Goal: Task Accomplishment & Management: Manage account settings

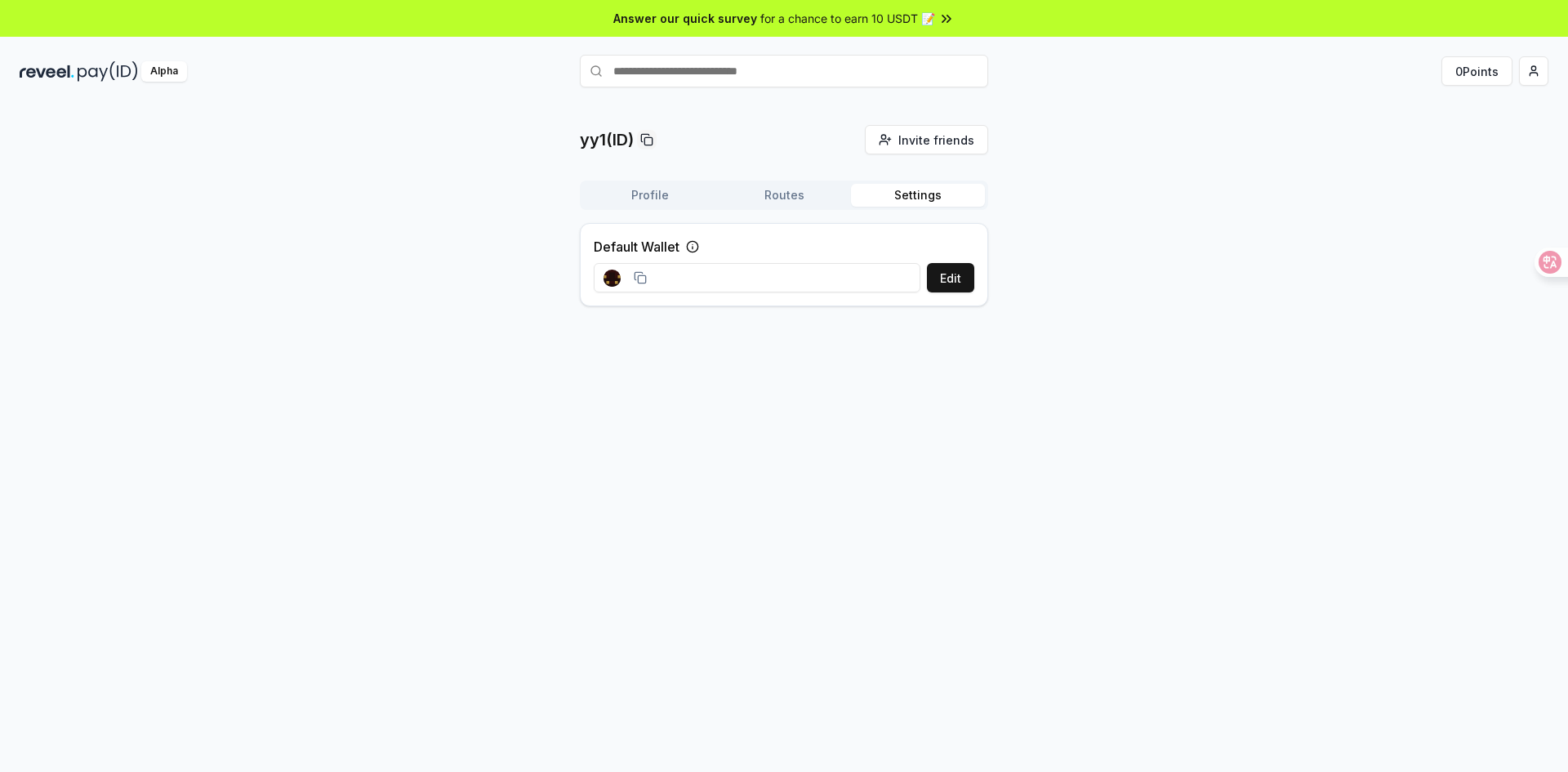
click at [1318, 189] on div "yy1(ID) Invite friends Invite Profile Routes Settings Default Wallet Edit" at bounding box center [783, 222] width 1529 height 194
click at [957, 147] on span "Invite friends" at bounding box center [936, 140] width 76 height 17
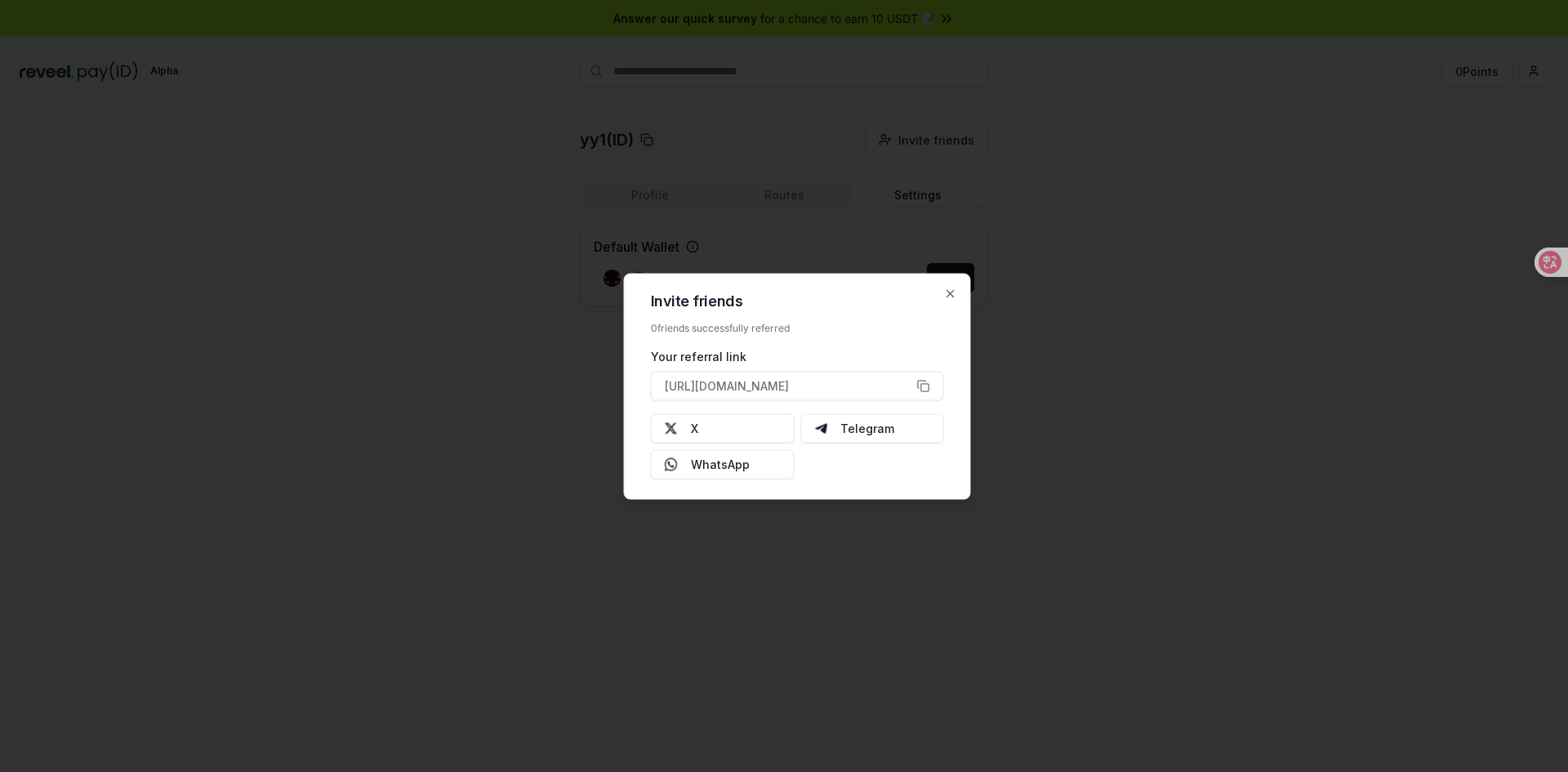
click at [937, 291] on div "Invite friends 0 friends successfully referred Your referral link https://revee…" at bounding box center [797, 386] width 347 height 226
click at [945, 288] on icon "button" at bounding box center [951, 293] width 13 height 13
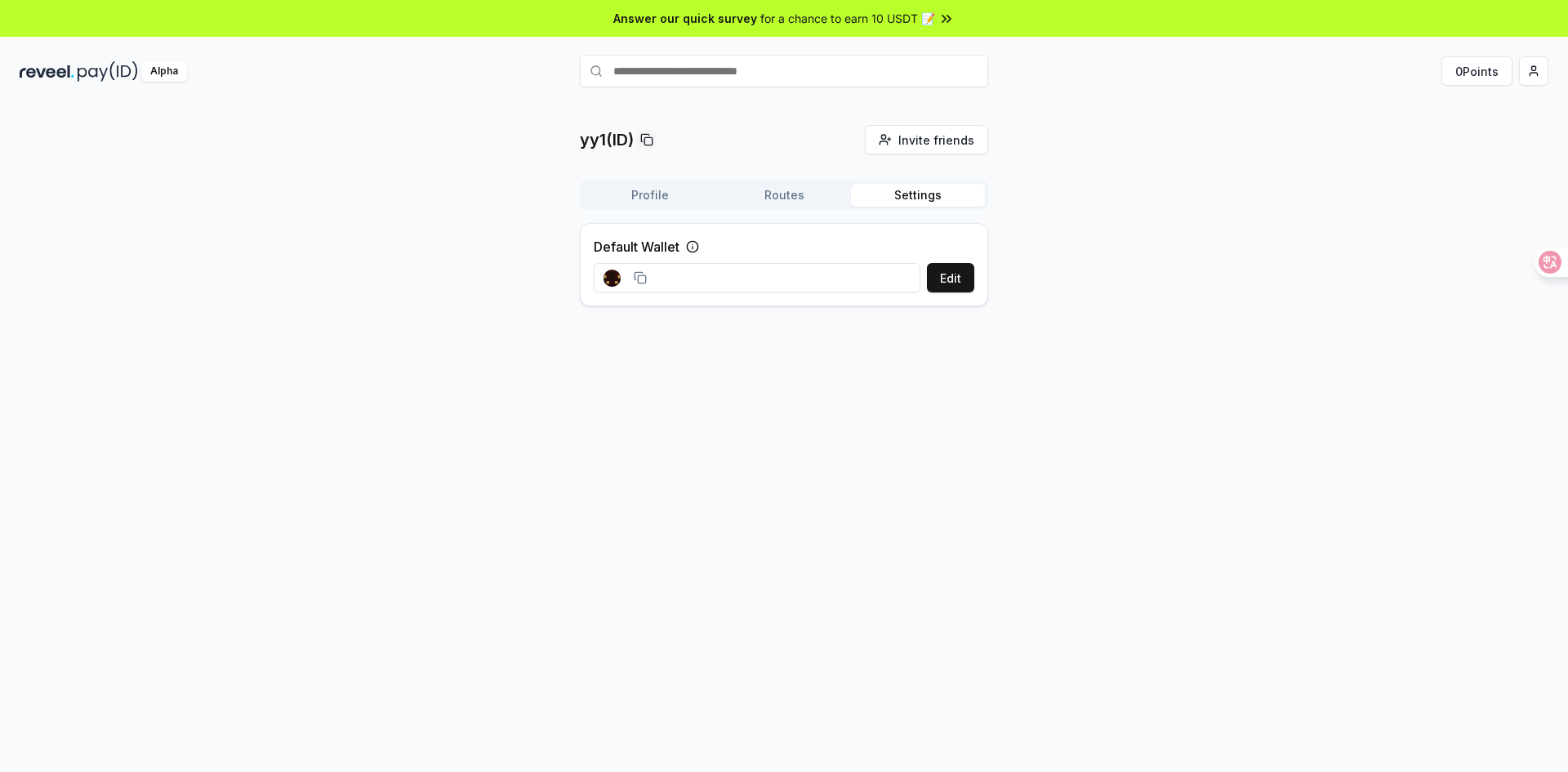
click at [672, 273] on input at bounding box center [757, 278] width 327 height 30
click at [629, 276] on div at bounding box center [625, 279] width 43 height 17
click at [640, 276] on rect at bounding box center [642, 280] width 8 height 8
click at [939, 276] on button "Edit" at bounding box center [950, 278] width 47 height 30
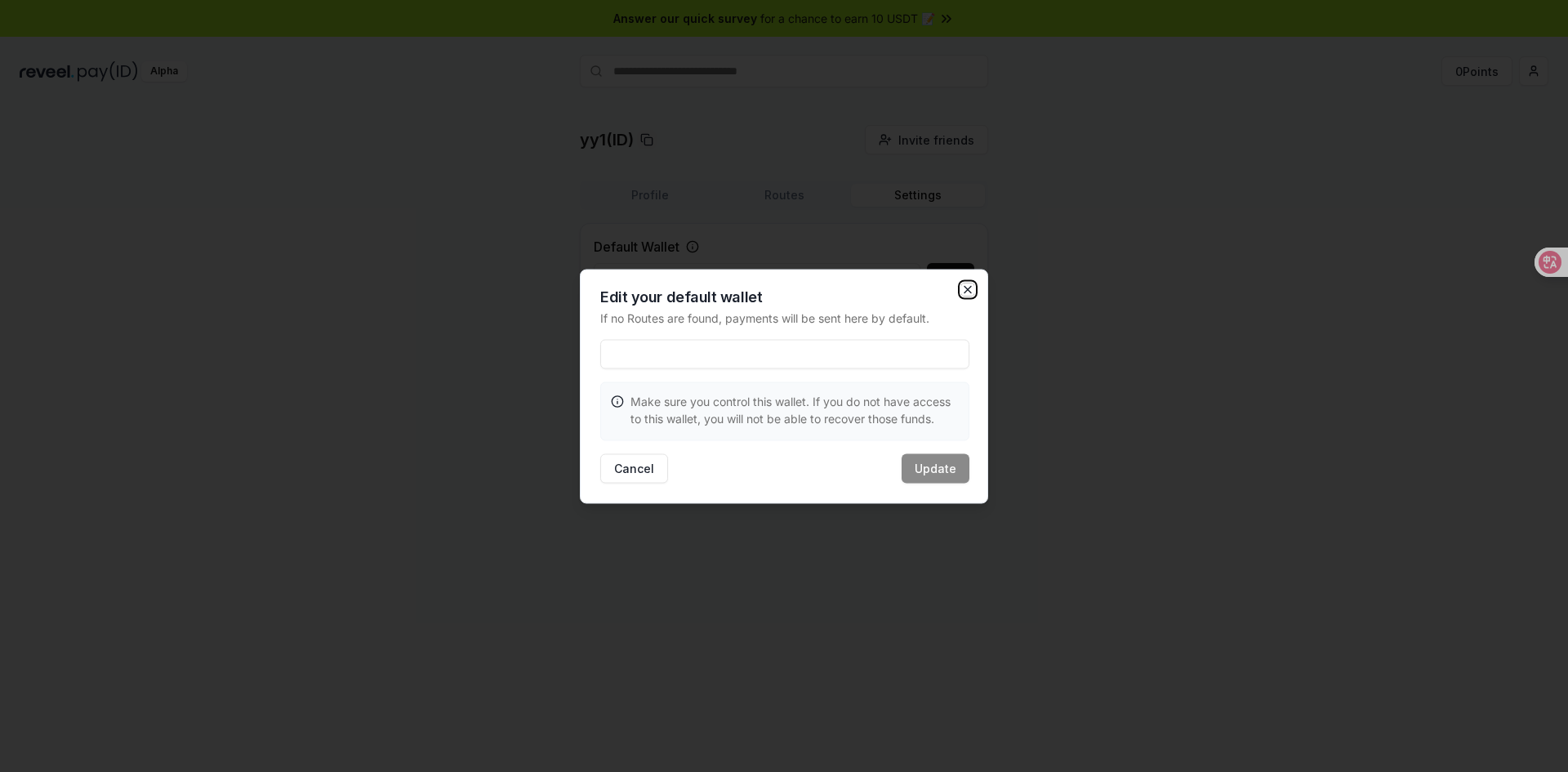
click at [965, 290] on icon "button" at bounding box center [968, 289] width 13 height 13
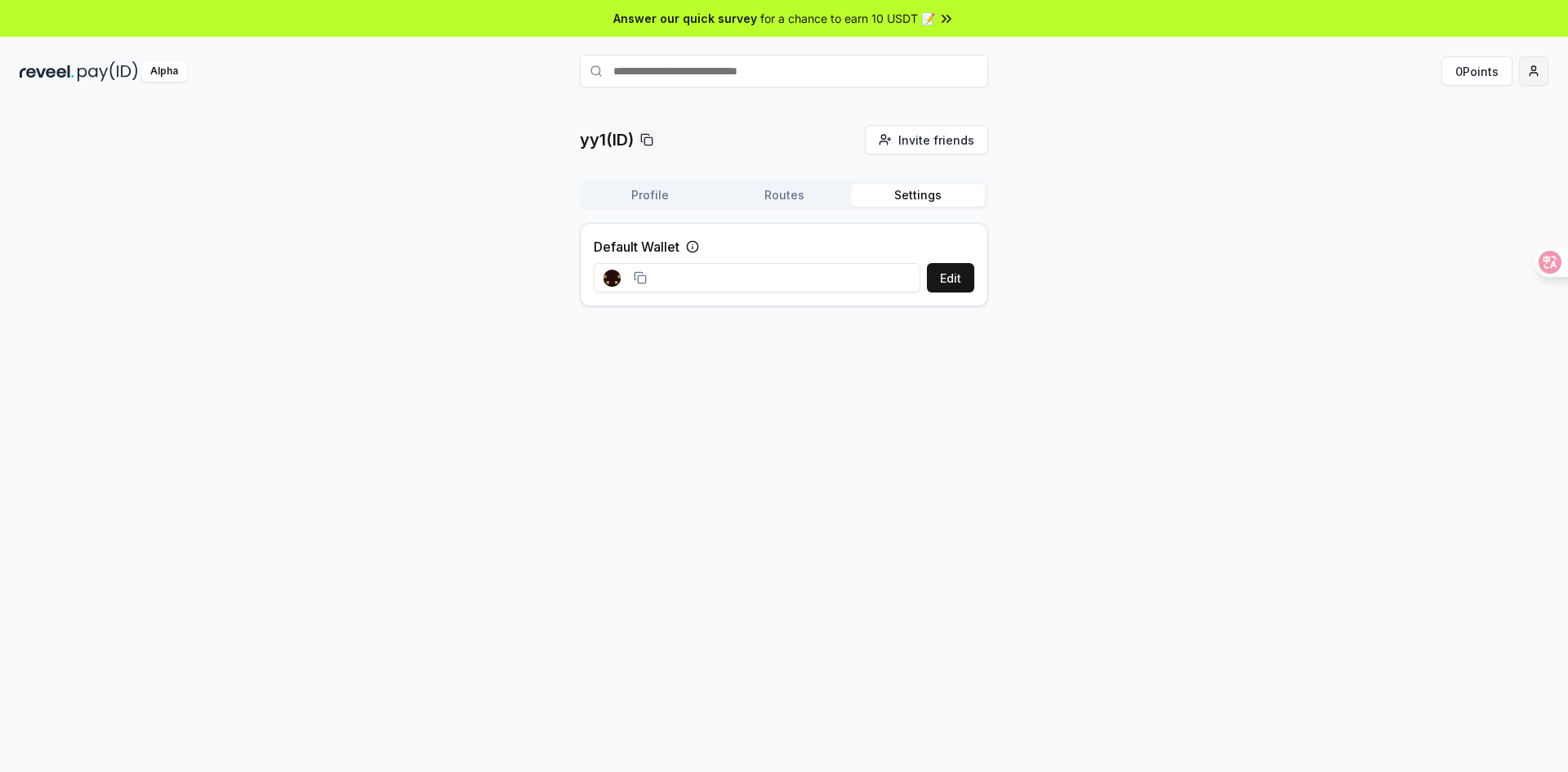
click at [1543, 69] on html "Answer our quick survey for a chance to earn 10 USDT 📝 Alpha 0 Points yy1(ID) I…" at bounding box center [784, 386] width 1568 height 772
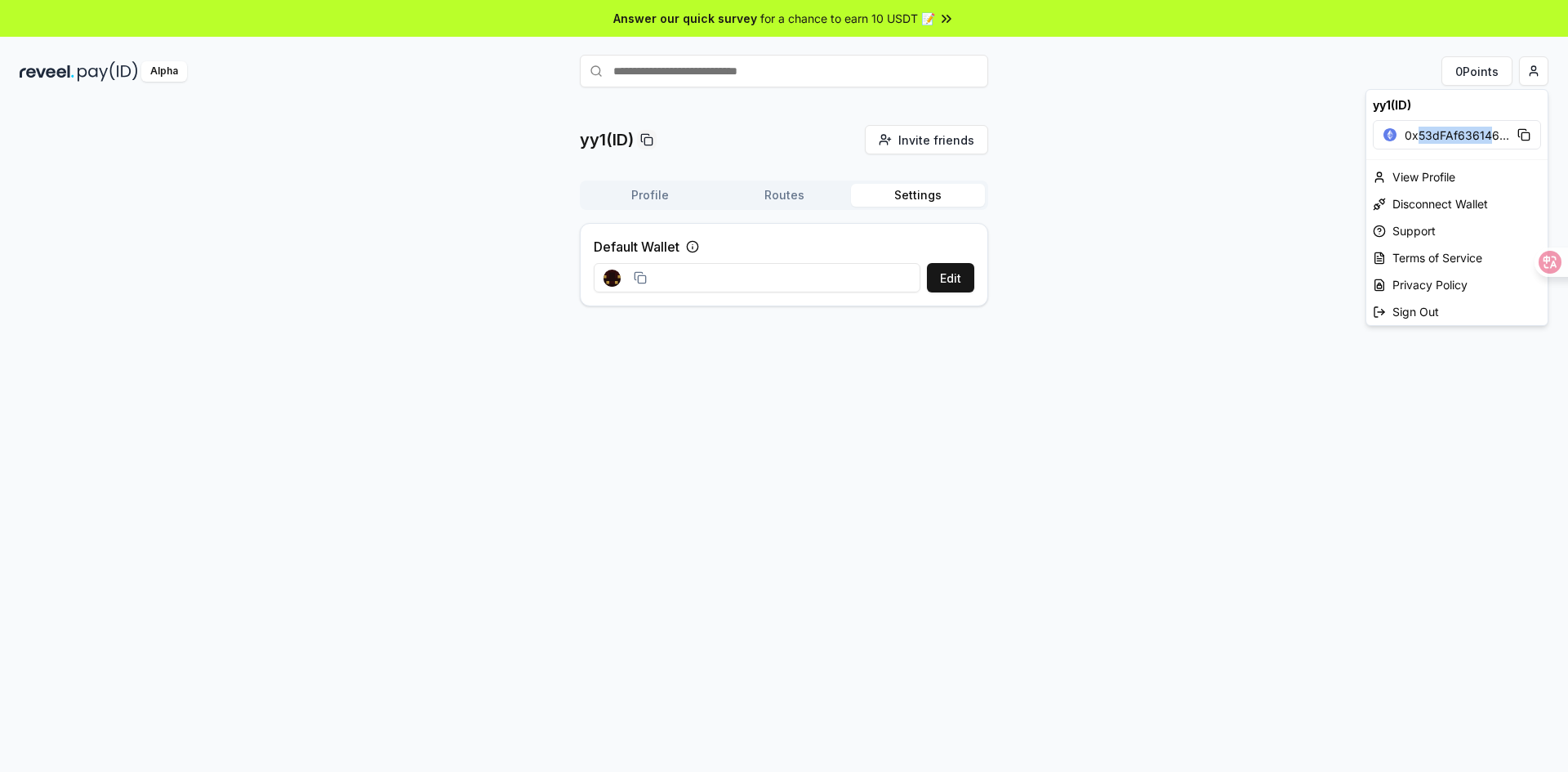
drag, startPoint x: 1413, startPoint y: 136, endPoint x: 1493, endPoint y: 142, distance: 80.2
click at [1493, 142] on span "0x53dFAf636146 ..." at bounding box center [1457, 136] width 105 height 17
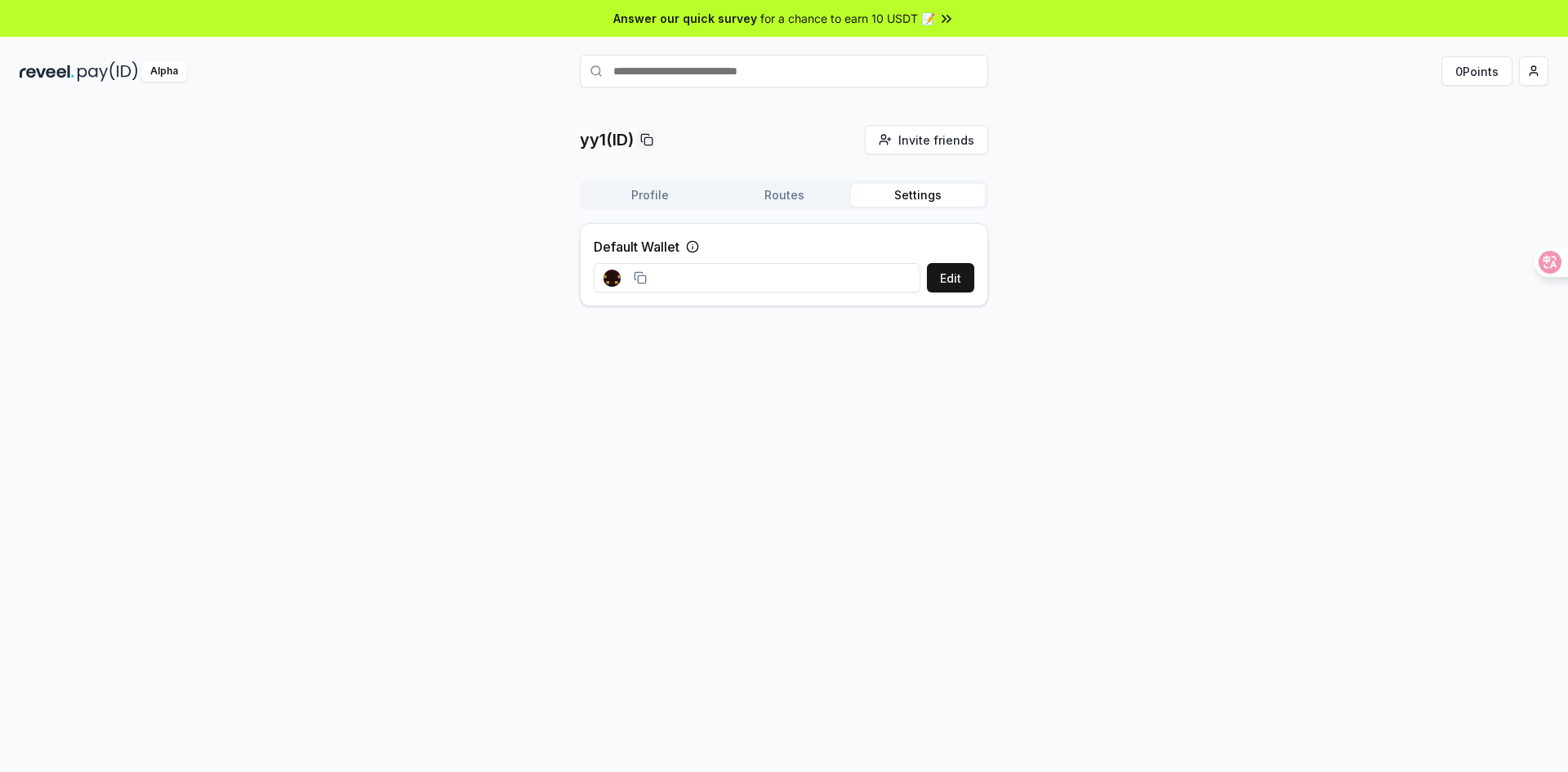
click at [1195, 155] on html "Answer our quick survey for a chance to earn 10 USDT 📝 Alpha 0 Points yy1(ID) I…" at bounding box center [784, 386] width 1568 height 772
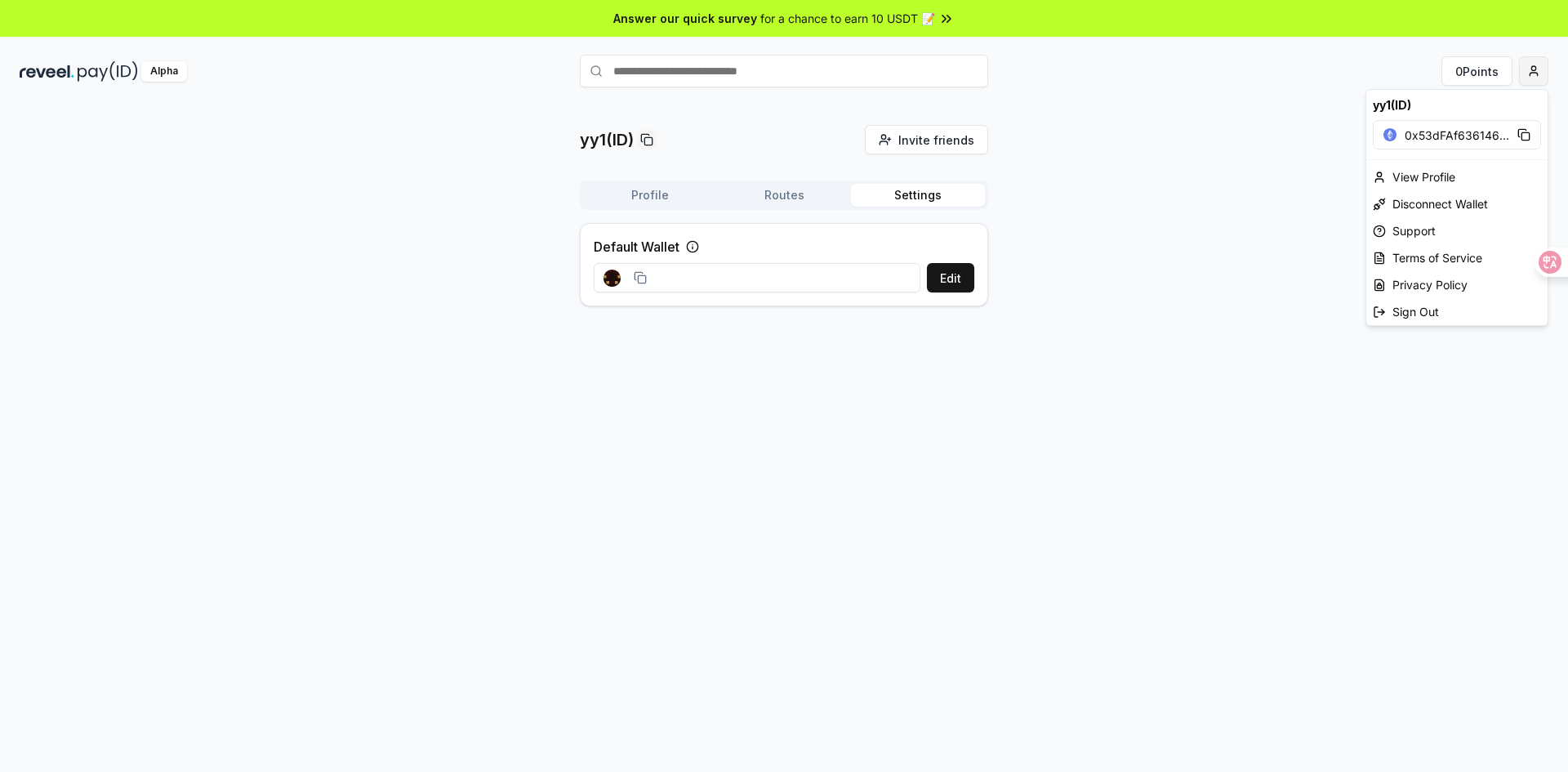
click at [1533, 72] on html "Answer our quick survey for a chance to earn 10 USDT 📝 Alpha 0 Points yy1(ID) I…" at bounding box center [784, 386] width 1568 height 772
click at [1427, 199] on div "Disconnect Wallet" at bounding box center [1457, 204] width 182 height 27
click at [1529, 74] on html "Answer our quick survey for a chance to earn 10 USDT 📝 Alpha 0 Points yy1(ID) I…" at bounding box center [784, 386] width 1568 height 772
click at [1434, 171] on div "Connect Wallet" at bounding box center [1457, 168] width 182 height 27
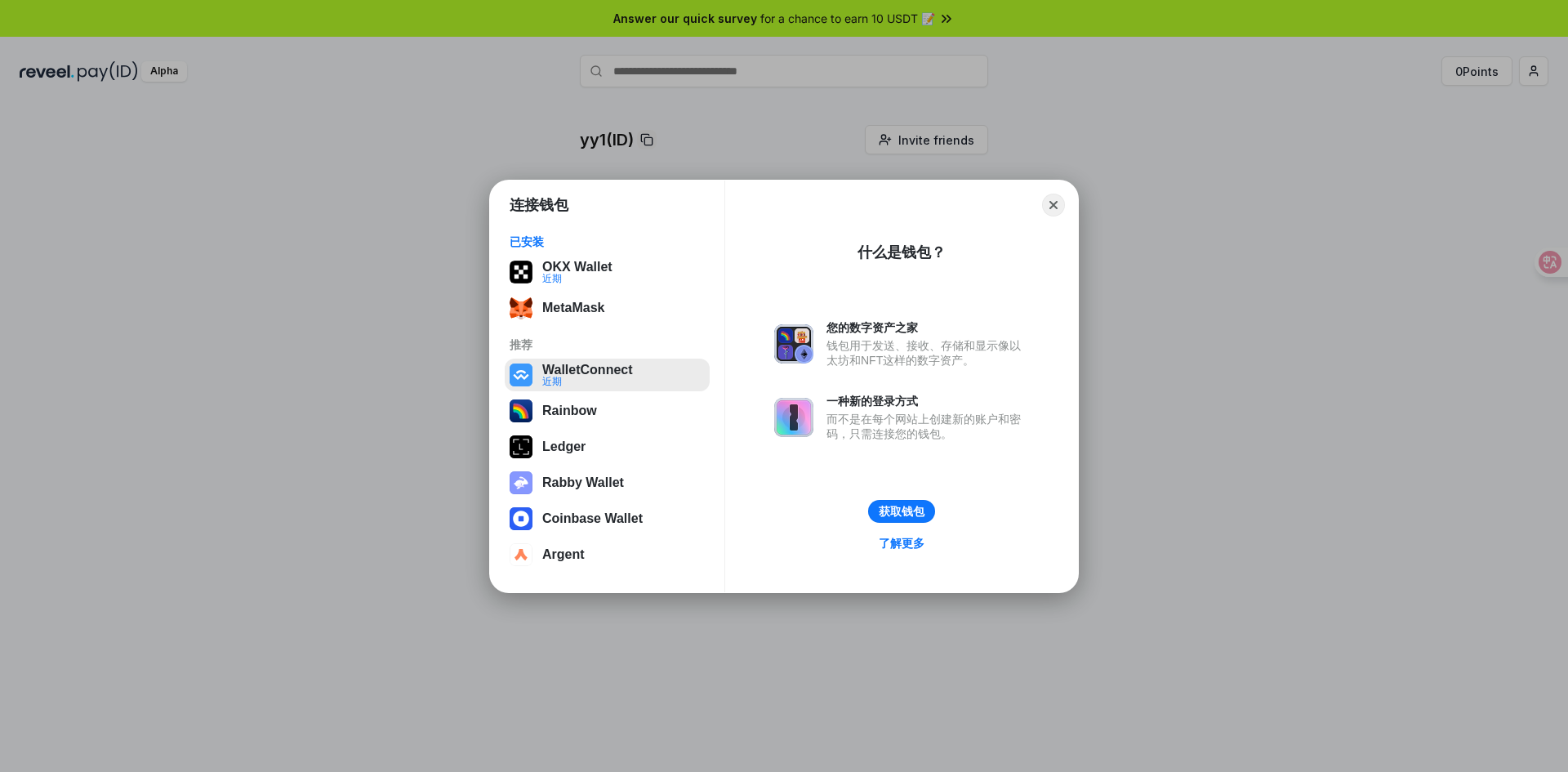
click at [585, 368] on button "WalletConnect 近期" at bounding box center [606, 375] width 205 height 33
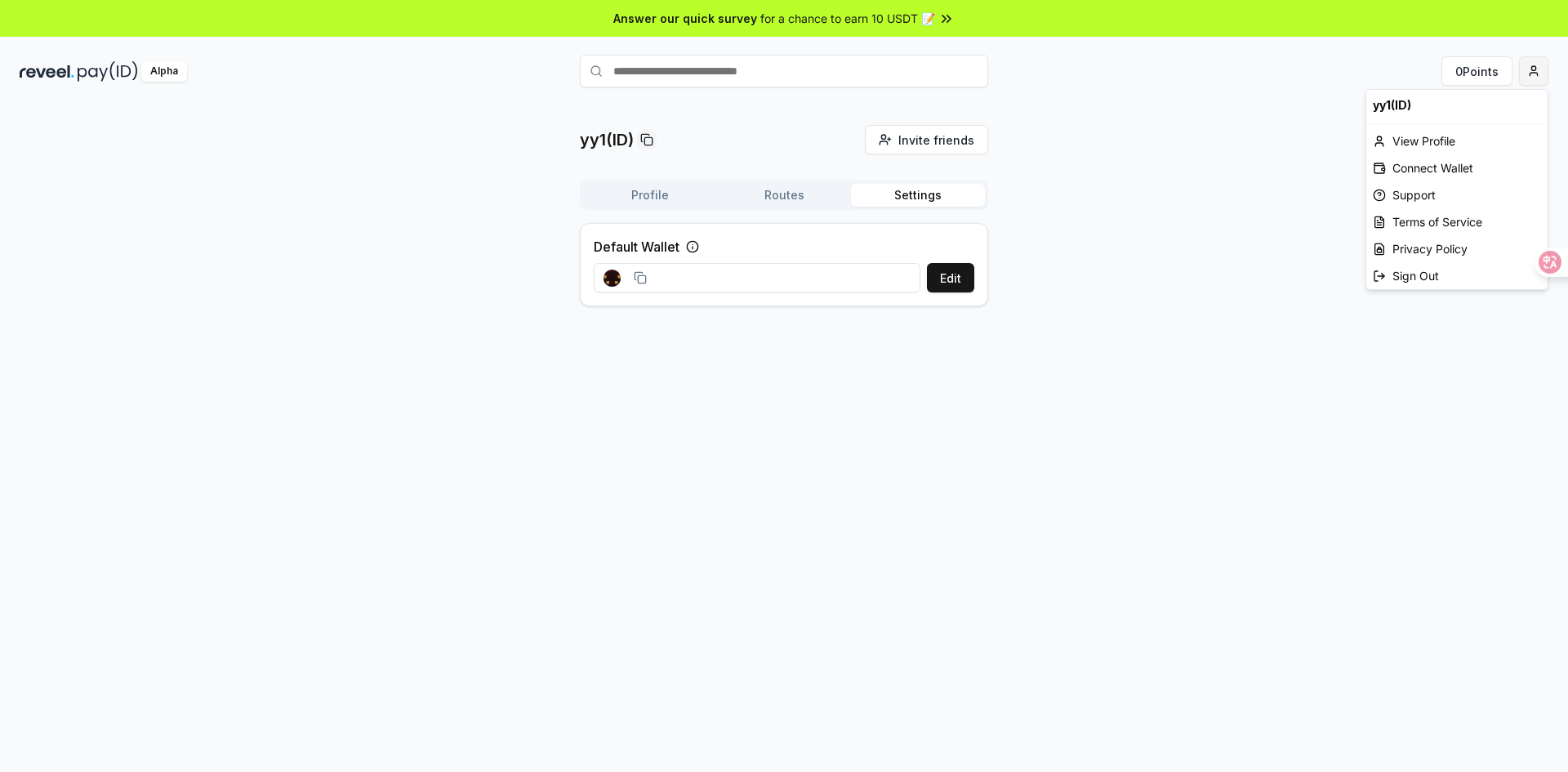
click at [1534, 67] on html "Answer our quick survey for a chance to earn 10 USDT 📝 Alpha 0 Points yy1(ID) I…" at bounding box center [784, 386] width 1568 height 772
click at [1427, 165] on div "Connect Wallet" at bounding box center [1457, 168] width 182 height 27
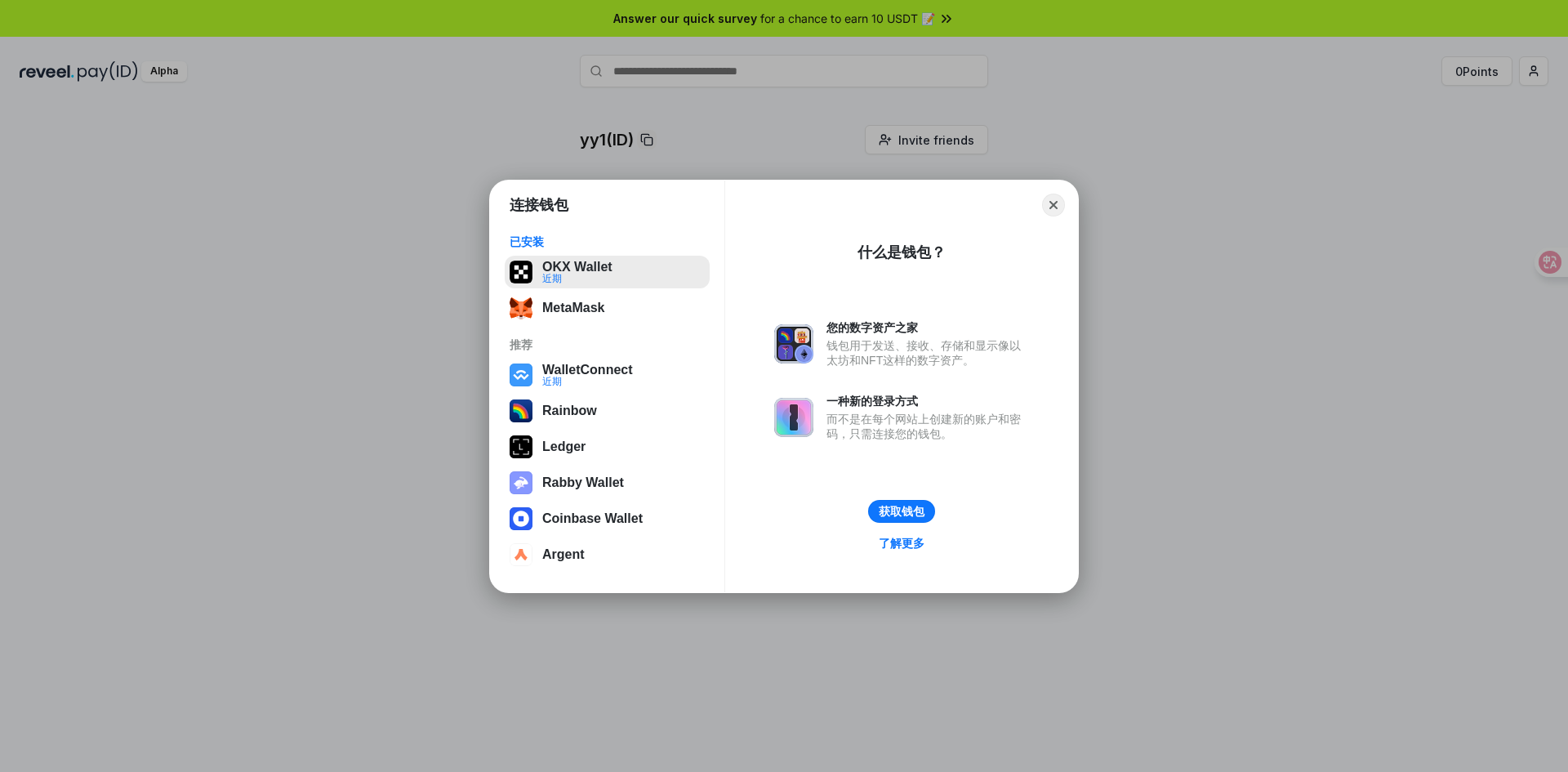
click at [556, 265] on button "OKX Wallet 近期" at bounding box center [606, 272] width 205 height 33
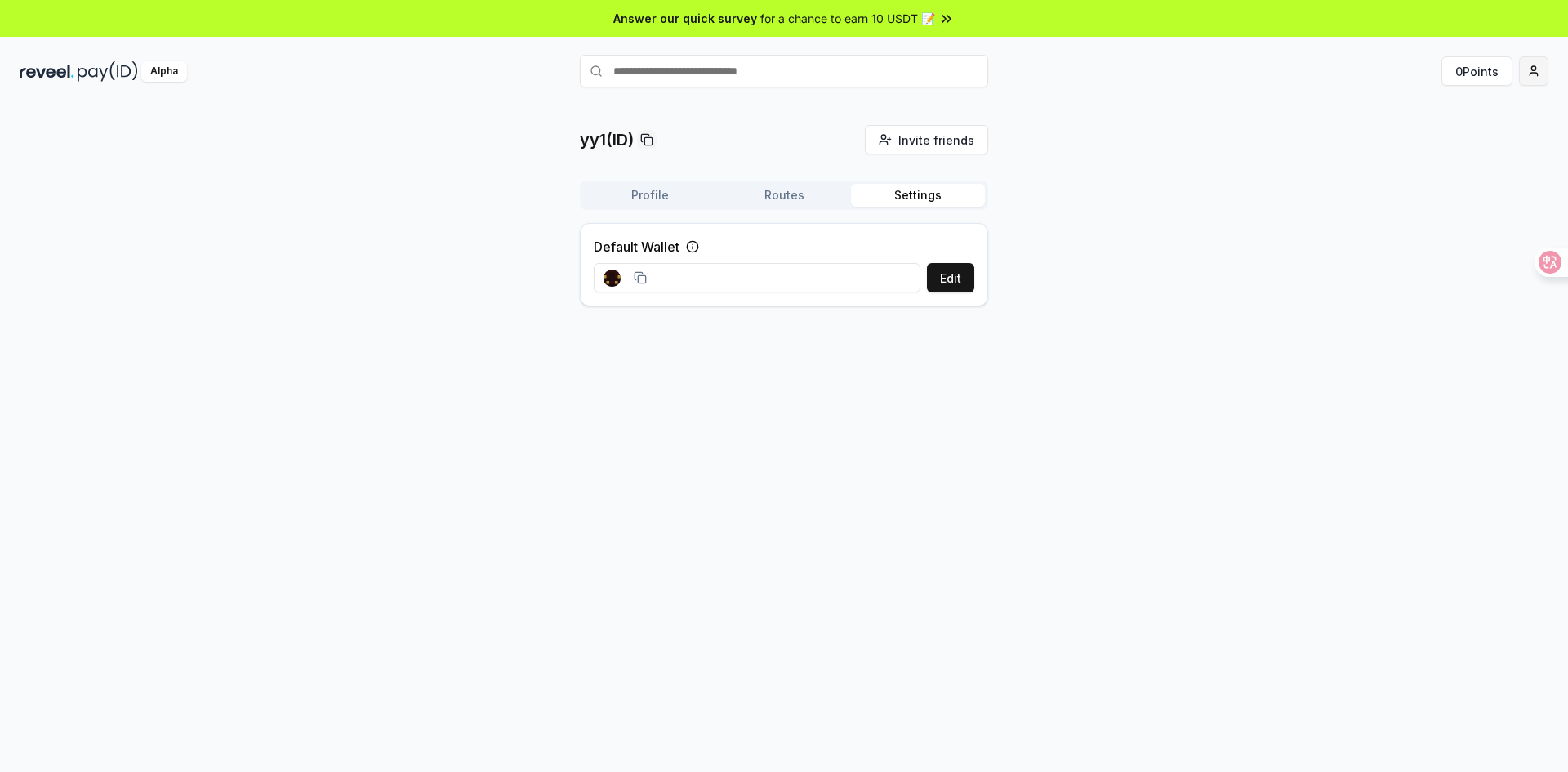
click at [1537, 79] on html "Answer our quick survey for a chance to earn 10 USDT 📝 Alpha 0 Points yy1(ID) I…" at bounding box center [784, 386] width 1568 height 772
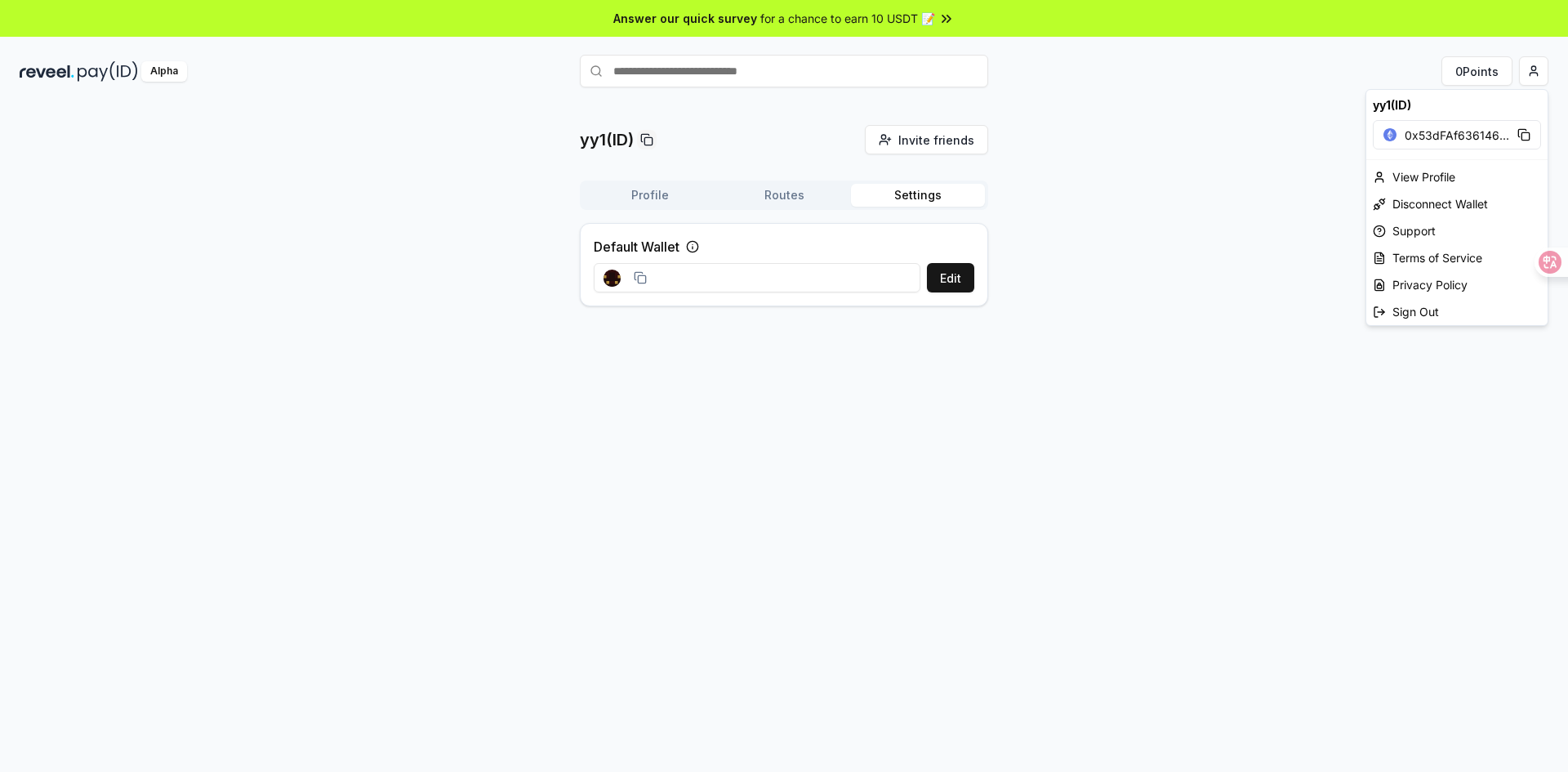
click at [1483, 134] on span "0x53dFAf636146 ..." at bounding box center [1457, 136] width 105 height 17
click at [706, 269] on html "Answer our quick survey for a chance to earn 10 USDT 📝 Alpha 0 Points yy1(ID) I…" at bounding box center [784, 386] width 1568 height 772
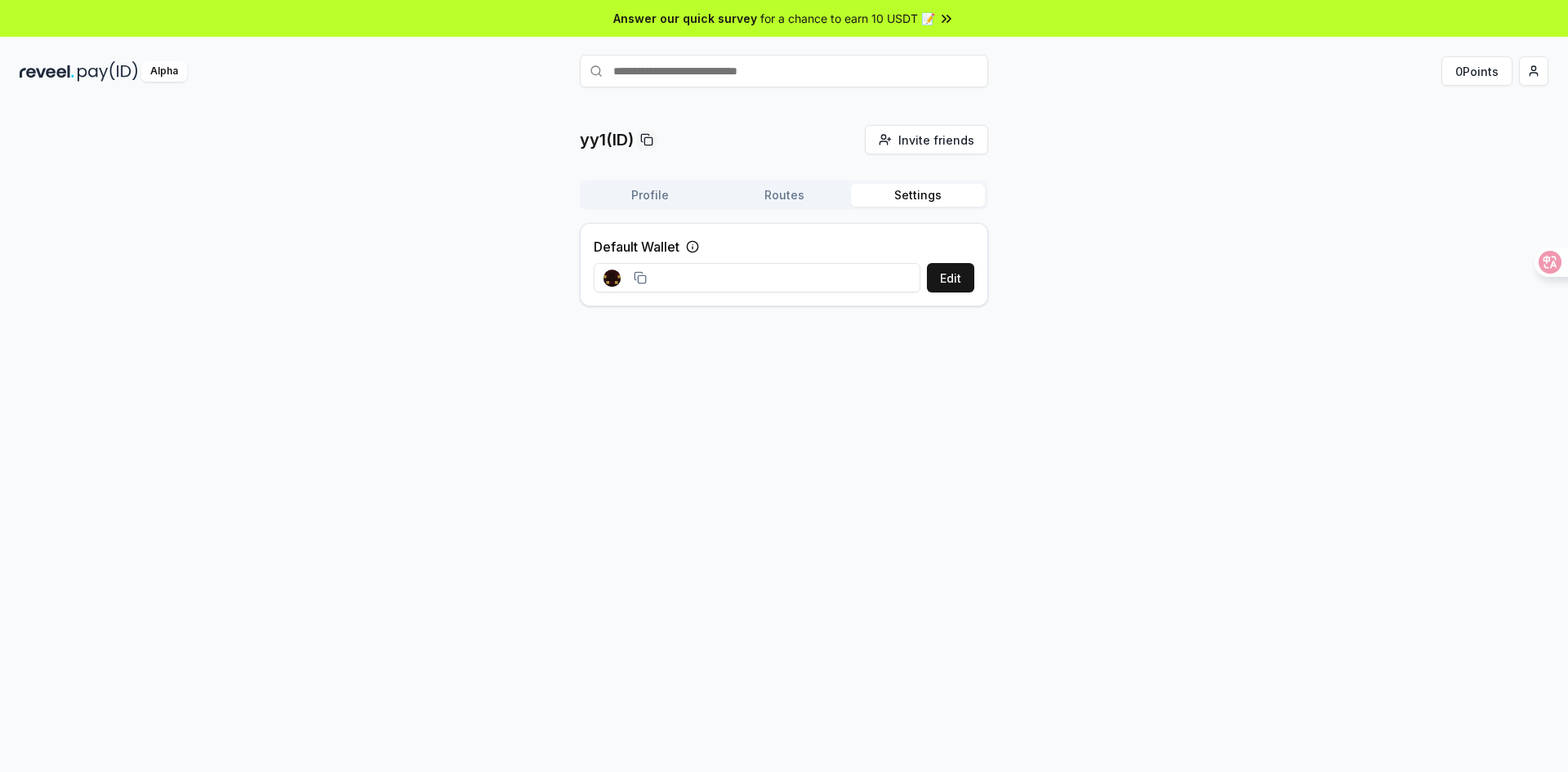
click at [698, 281] on input at bounding box center [757, 278] width 327 height 30
click at [958, 278] on button "Edit" at bounding box center [950, 278] width 47 height 30
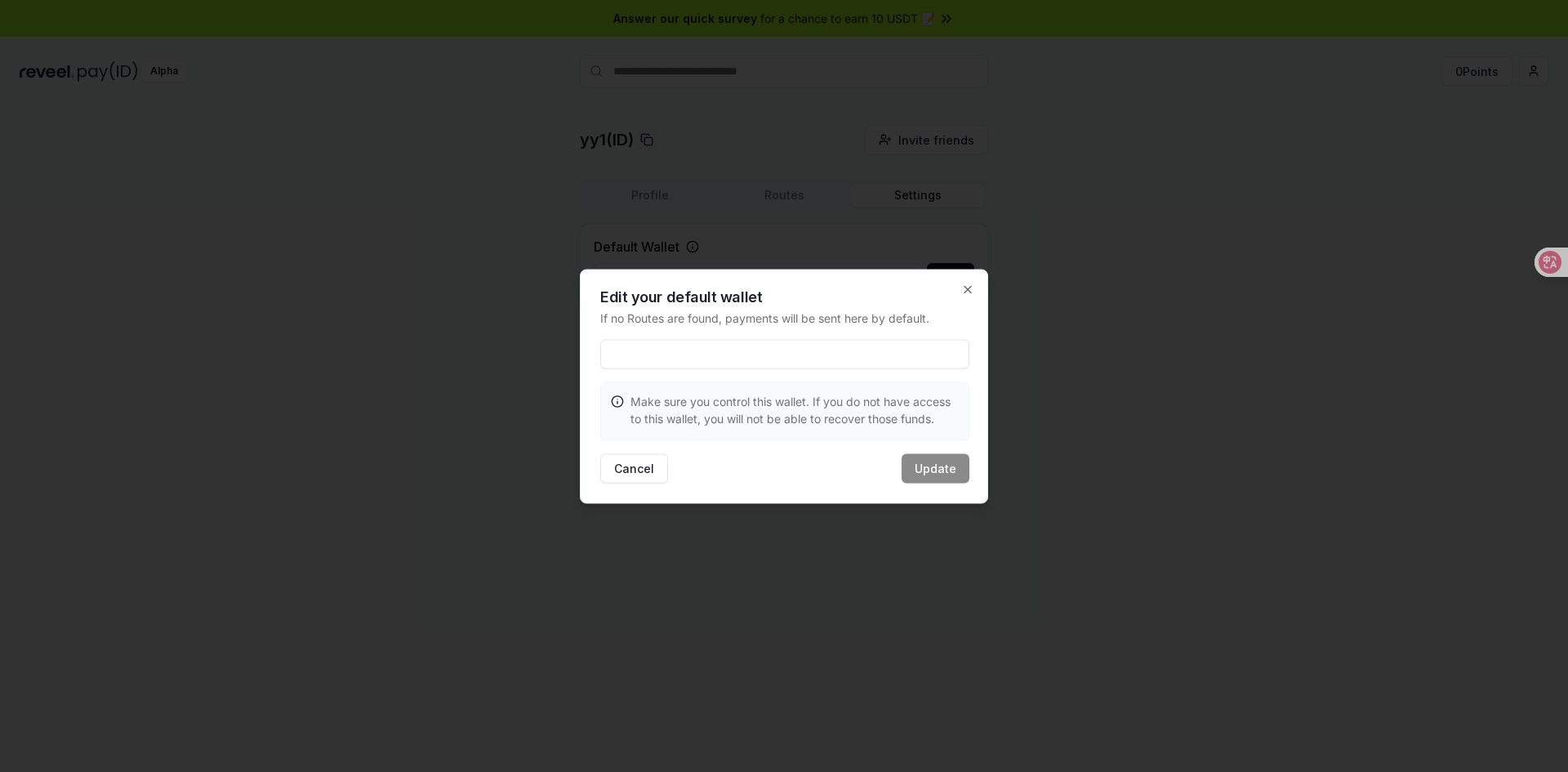
click at [710, 364] on input at bounding box center [785, 354] width 369 height 30
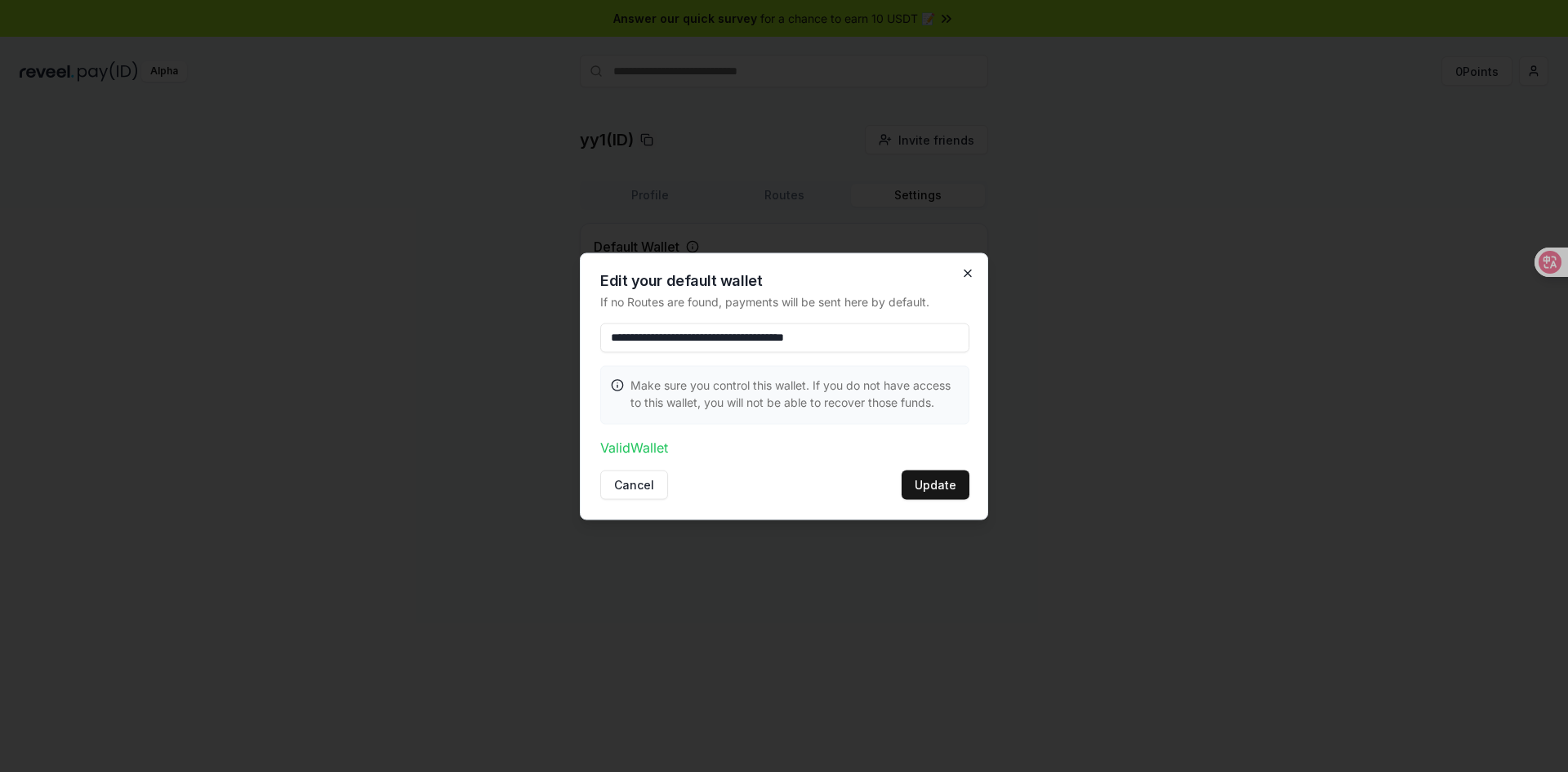
type input "**********"
click at [965, 270] on icon "button" at bounding box center [968, 273] width 13 height 13
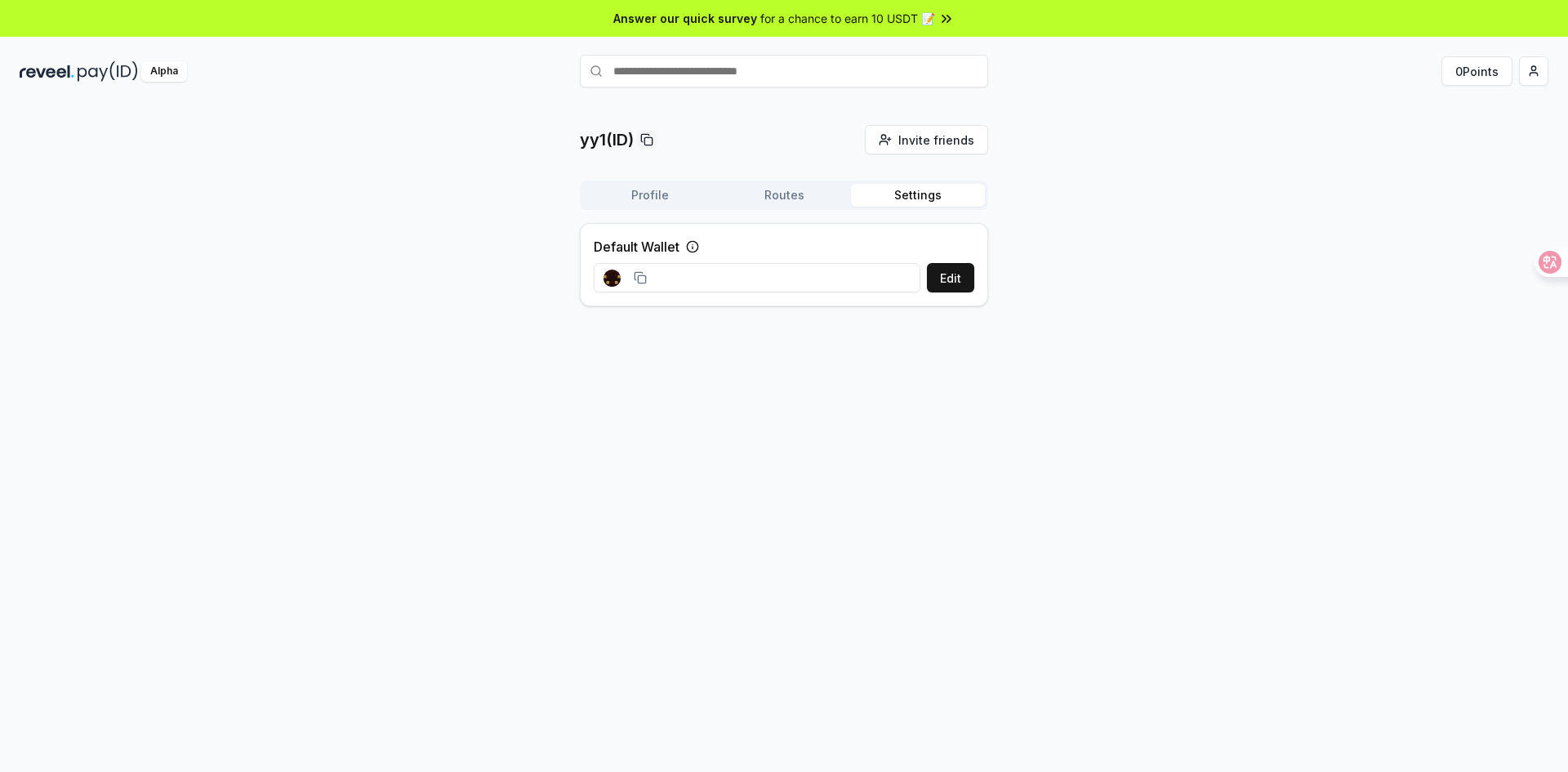
click at [68, 73] on img at bounding box center [46, 71] width 55 height 20
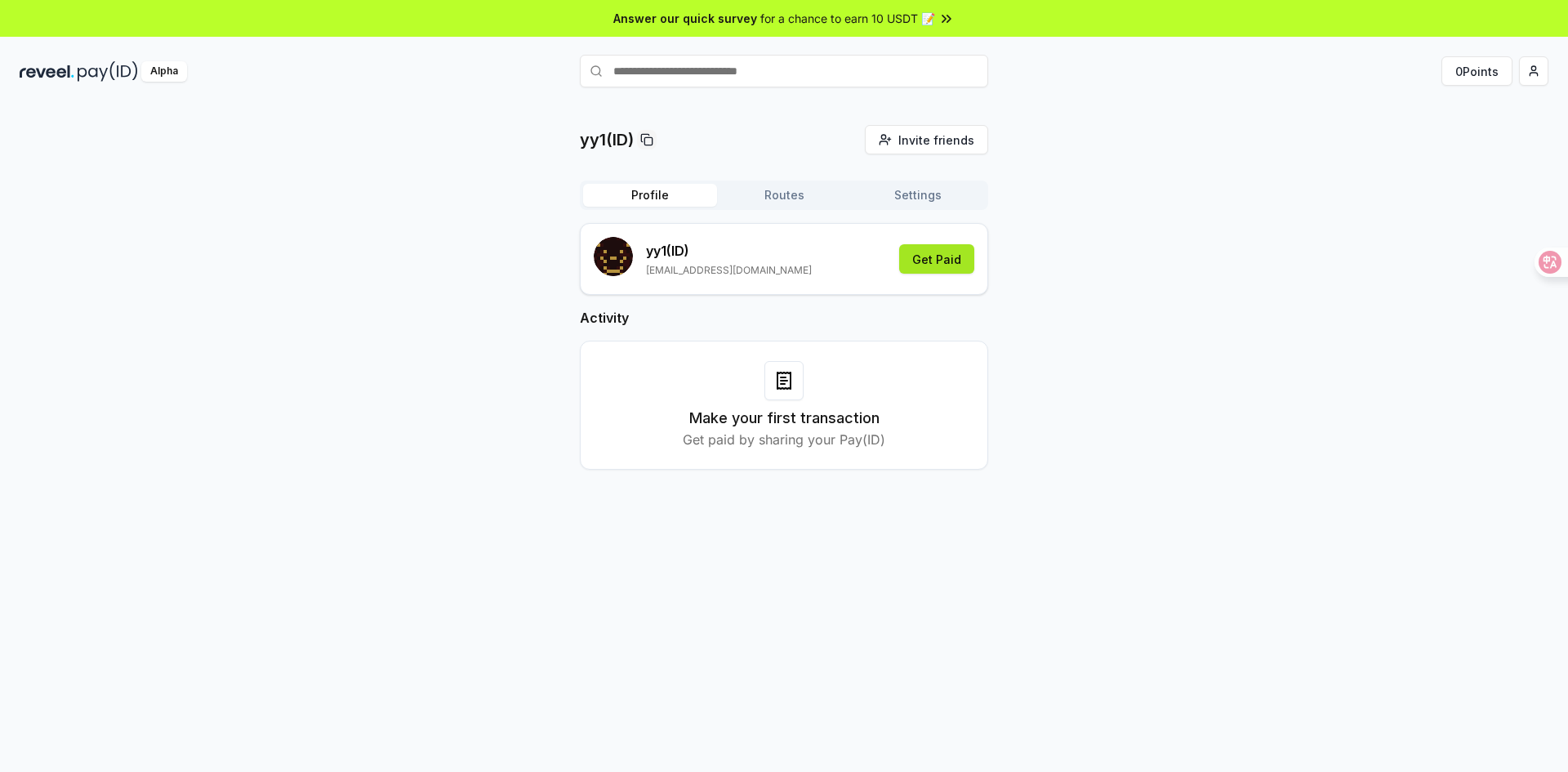
click at [924, 267] on button "Get Paid" at bounding box center [937, 259] width 75 height 30
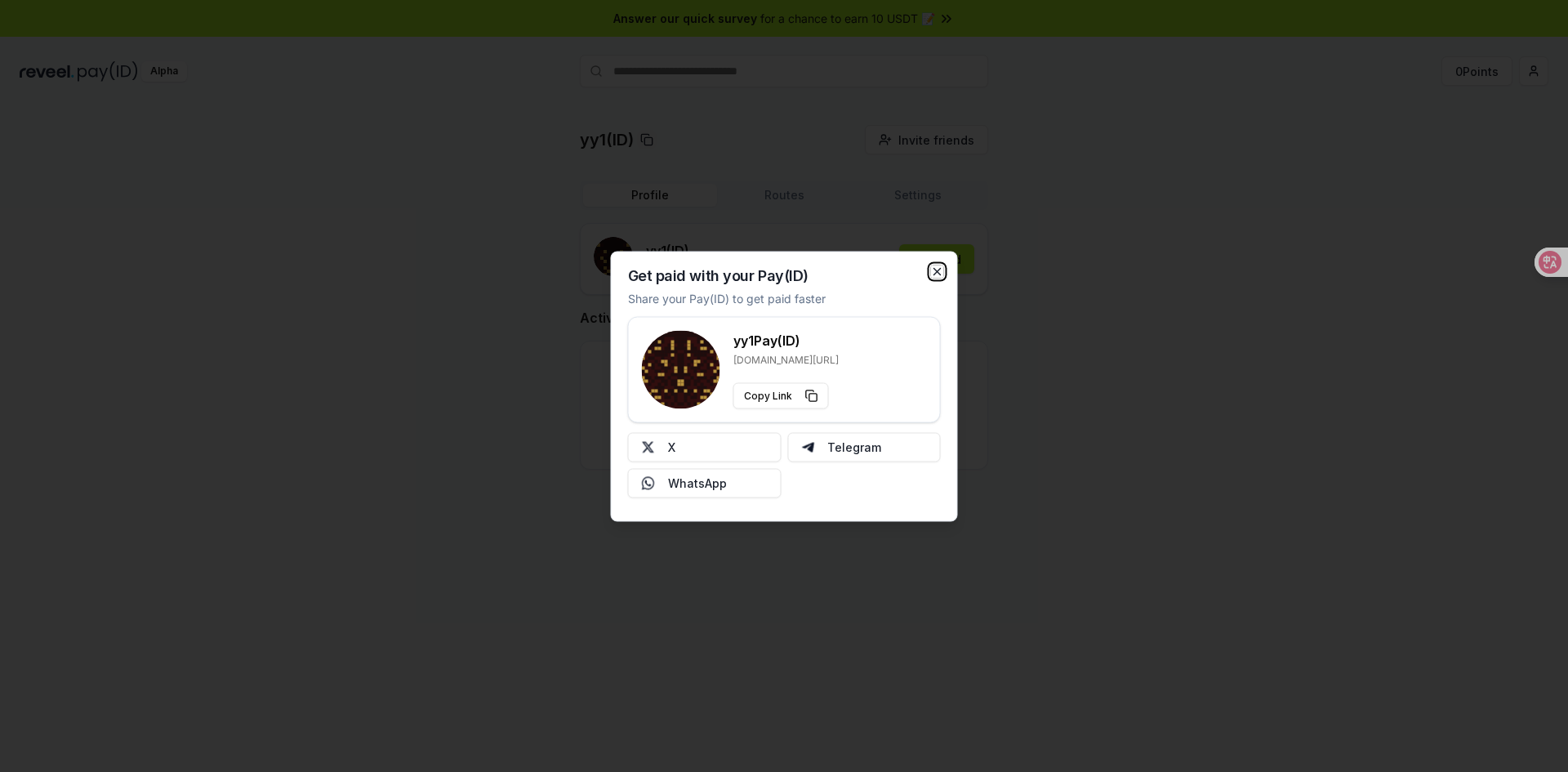
click at [932, 275] on icon "button" at bounding box center [938, 271] width 13 height 13
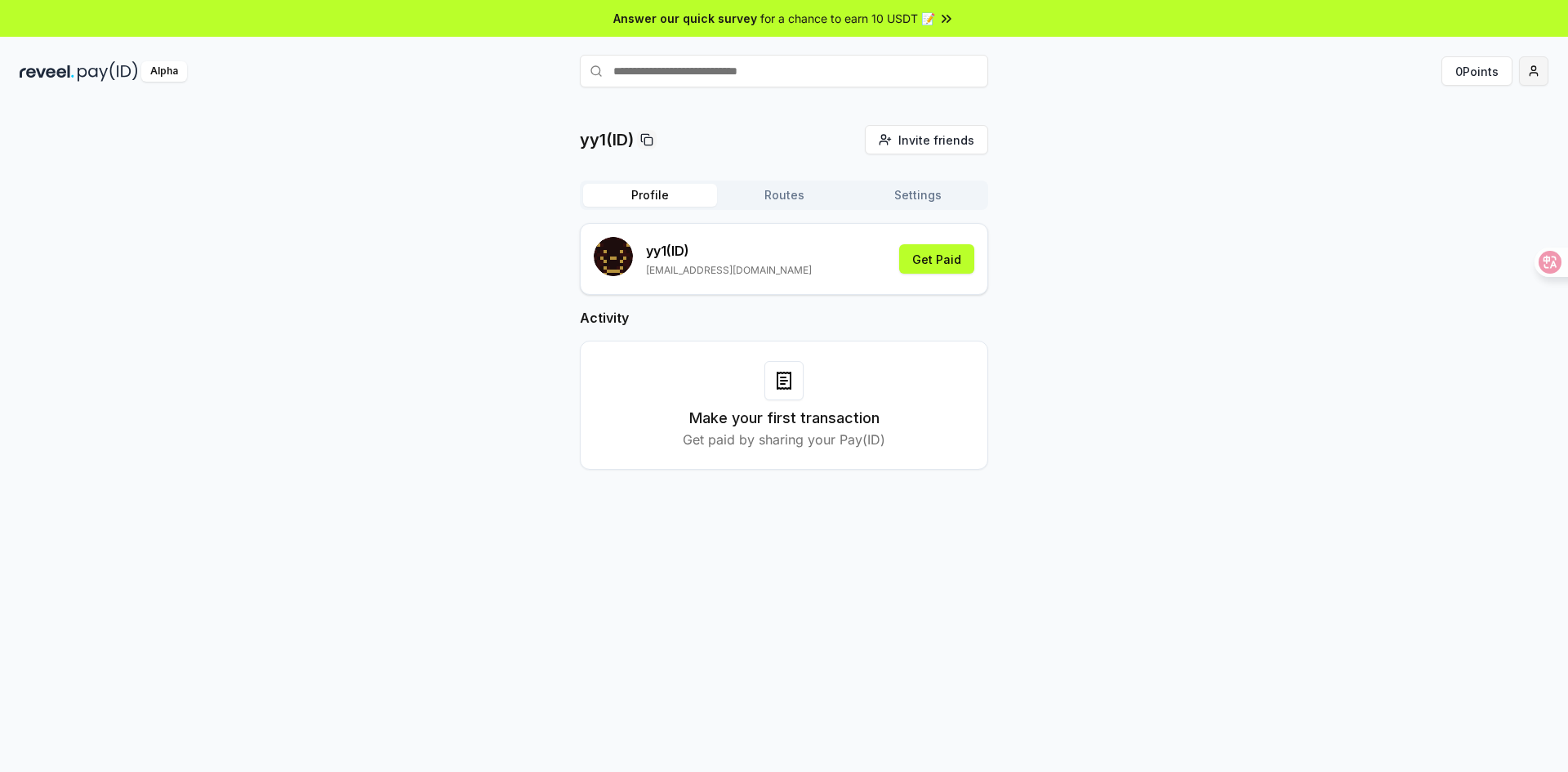
drag, startPoint x: 688, startPoint y: 74, endPoint x: 1544, endPoint y: 74, distance: 856.0
click at [690, 74] on input "text" at bounding box center [784, 71] width 408 height 33
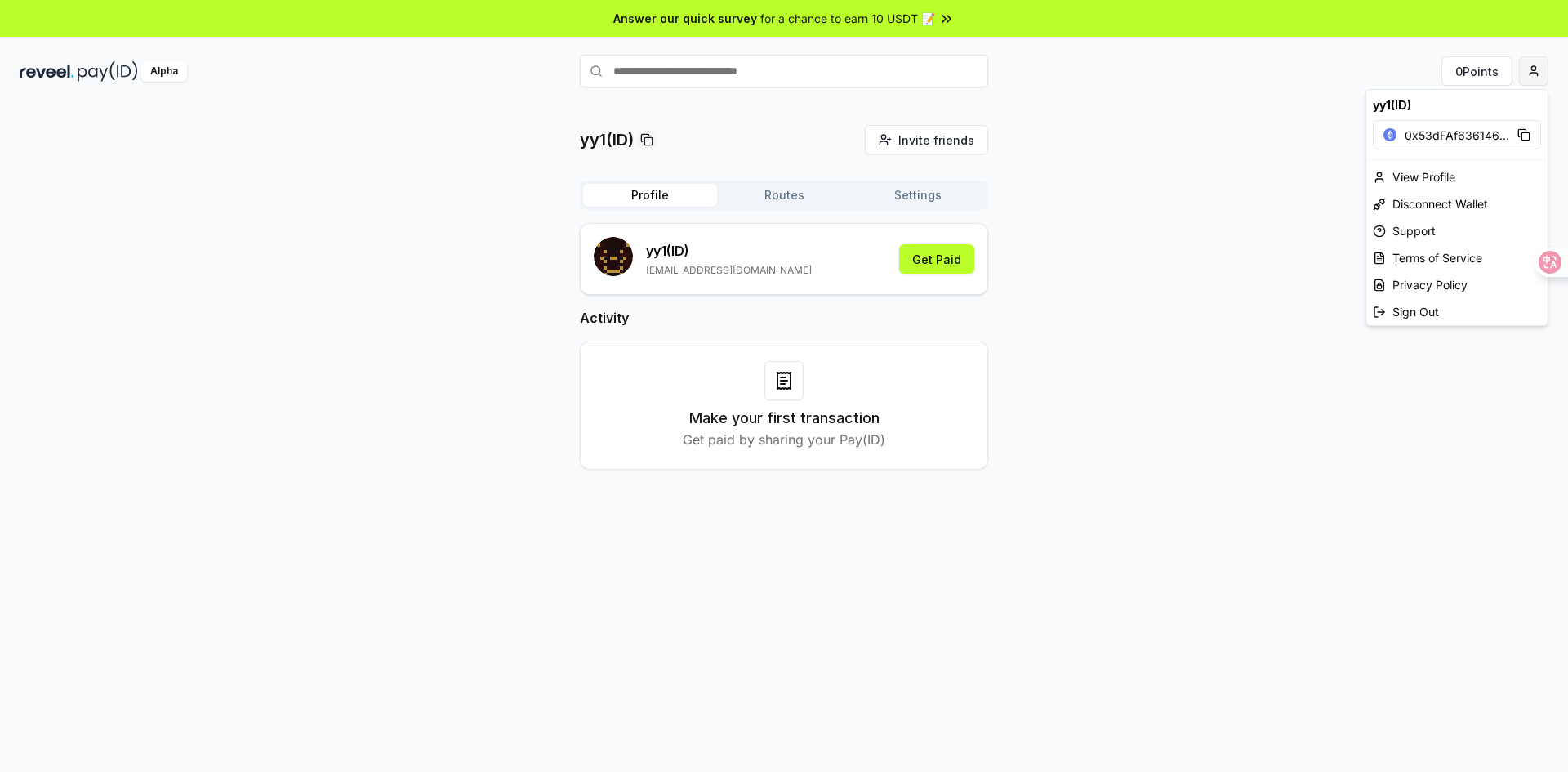
click at [1530, 76] on html "Answer our quick survey for a chance to earn 10 USDT 📝 Alpha 0 Points yy1(ID) I…" at bounding box center [784, 386] width 1568 height 772
click at [1448, 205] on div "Disconnect Wallet" at bounding box center [1457, 204] width 182 height 27
click at [1537, 75] on html "Answer our quick survey for a chance to earn 10 USDT 📝 Alpha 0 Points yy1(ID) I…" at bounding box center [784, 386] width 1568 height 772
click at [1430, 143] on div "View Profile" at bounding box center [1457, 141] width 182 height 27
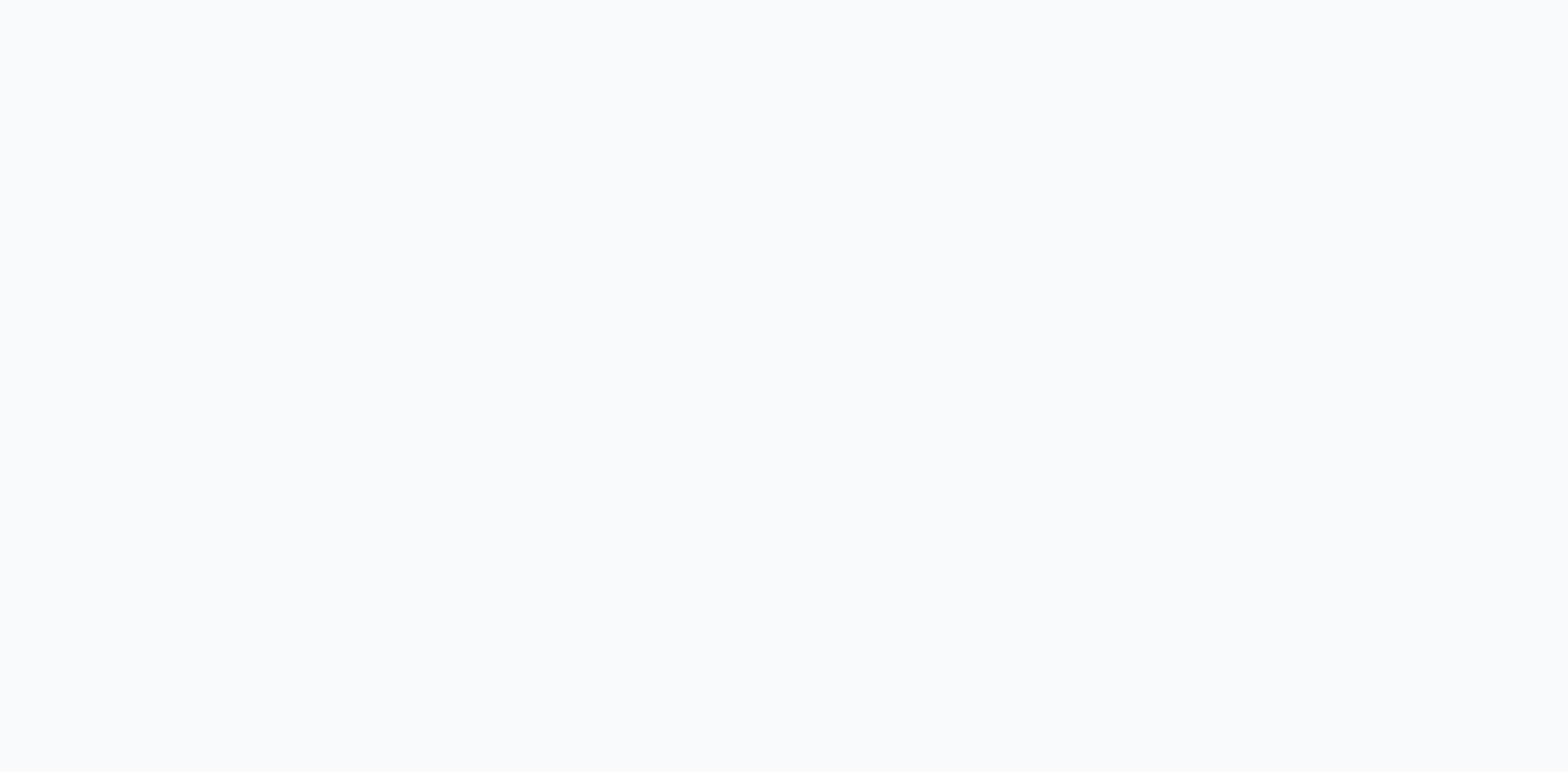
click at [788, 194] on body at bounding box center [784, 386] width 1568 height 772
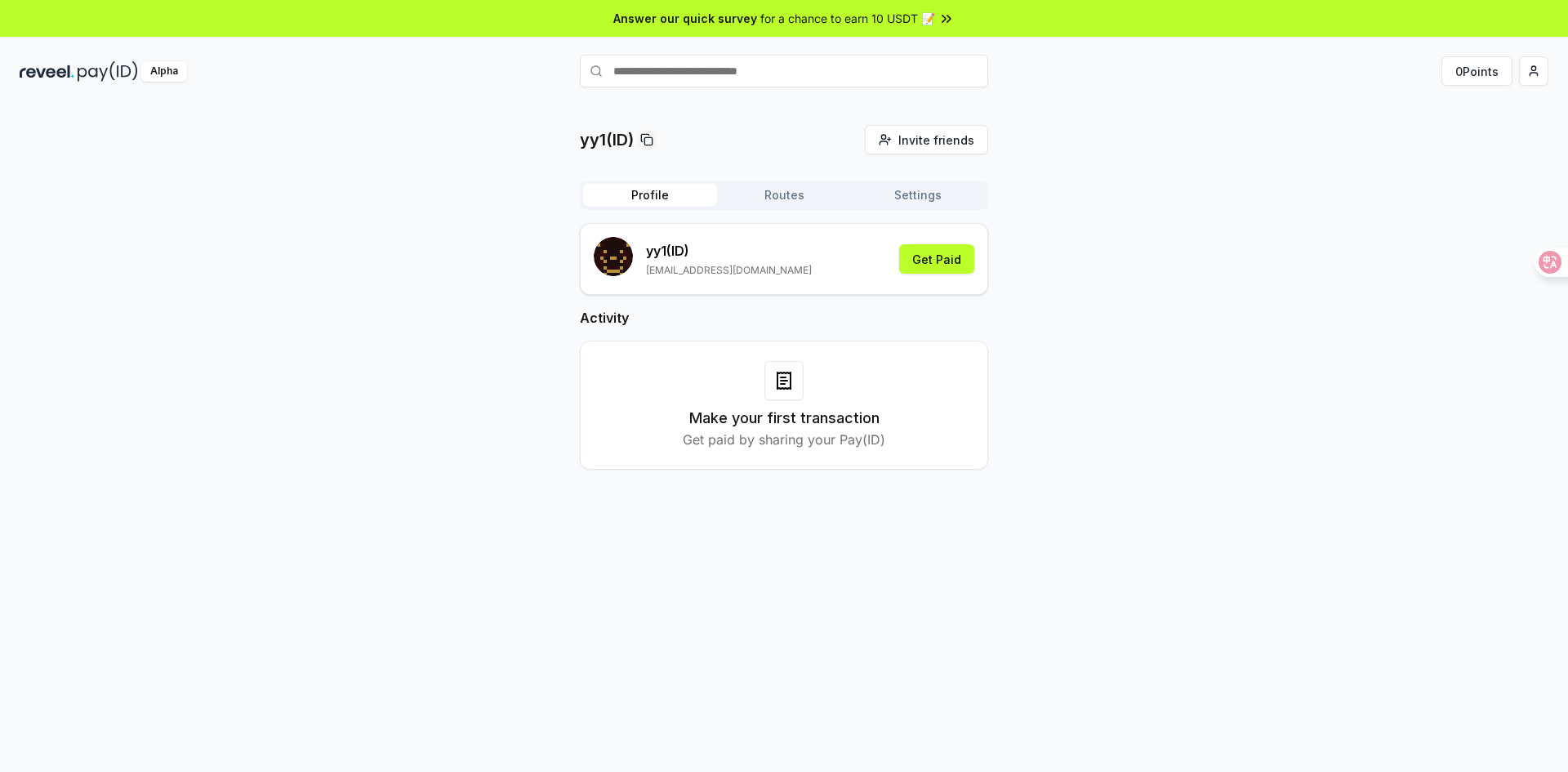
click at [810, 191] on button "Routes" at bounding box center [783, 195] width 134 height 23
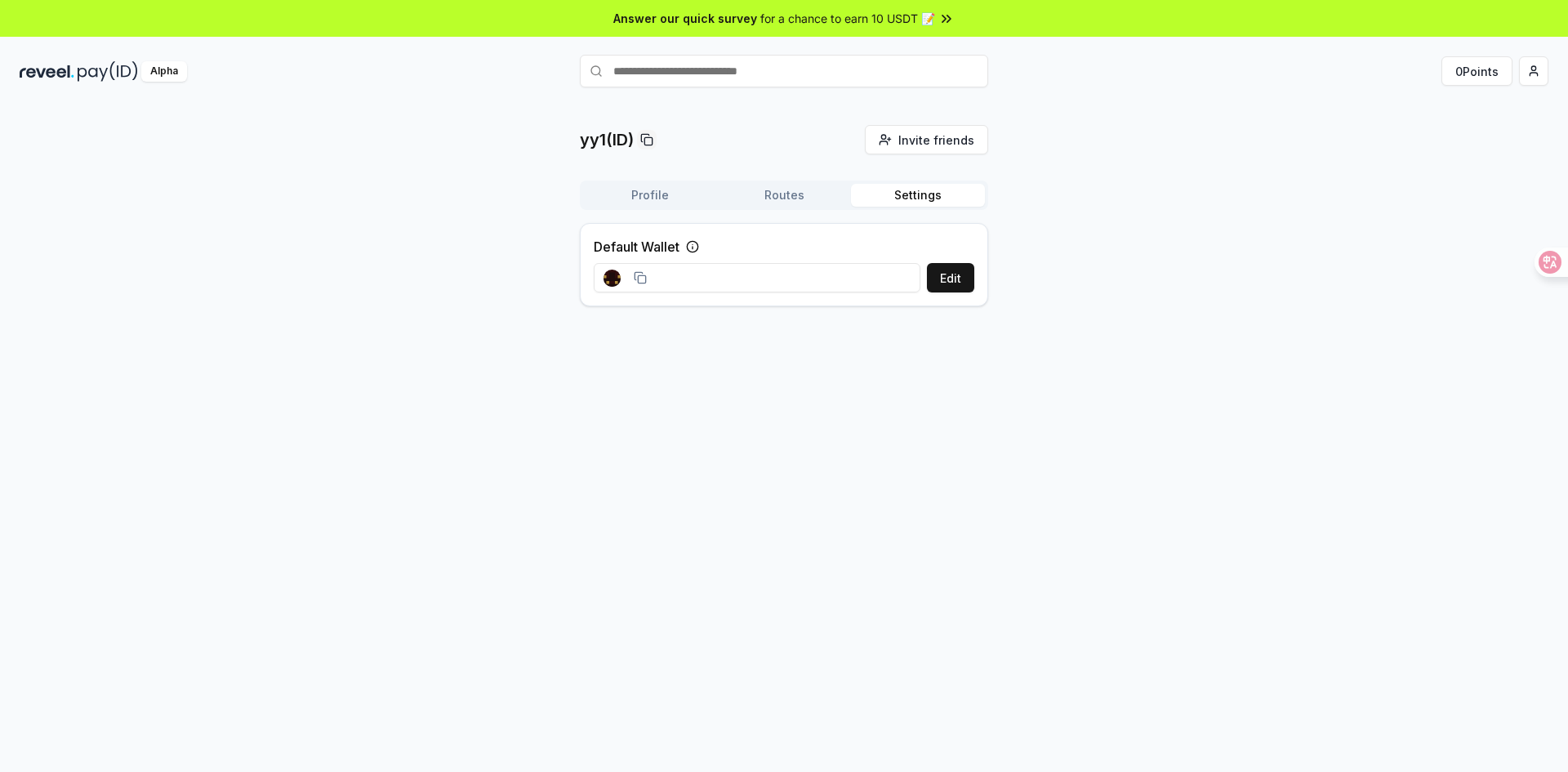
click at [912, 193] on button "Settings" at bounding box center [918, 195] width 134 height 23
drag, startPoint x: 895, startPoint y: 199, endPoint x: 764, endPoint y: 202, distance: 131.0
click at [894, 199] on button "Settings" at bounding box center [918, 195] width 134 height 23
click at [747, 202] on button "Routes" at bounding box center [783, 195] width 134 height 23
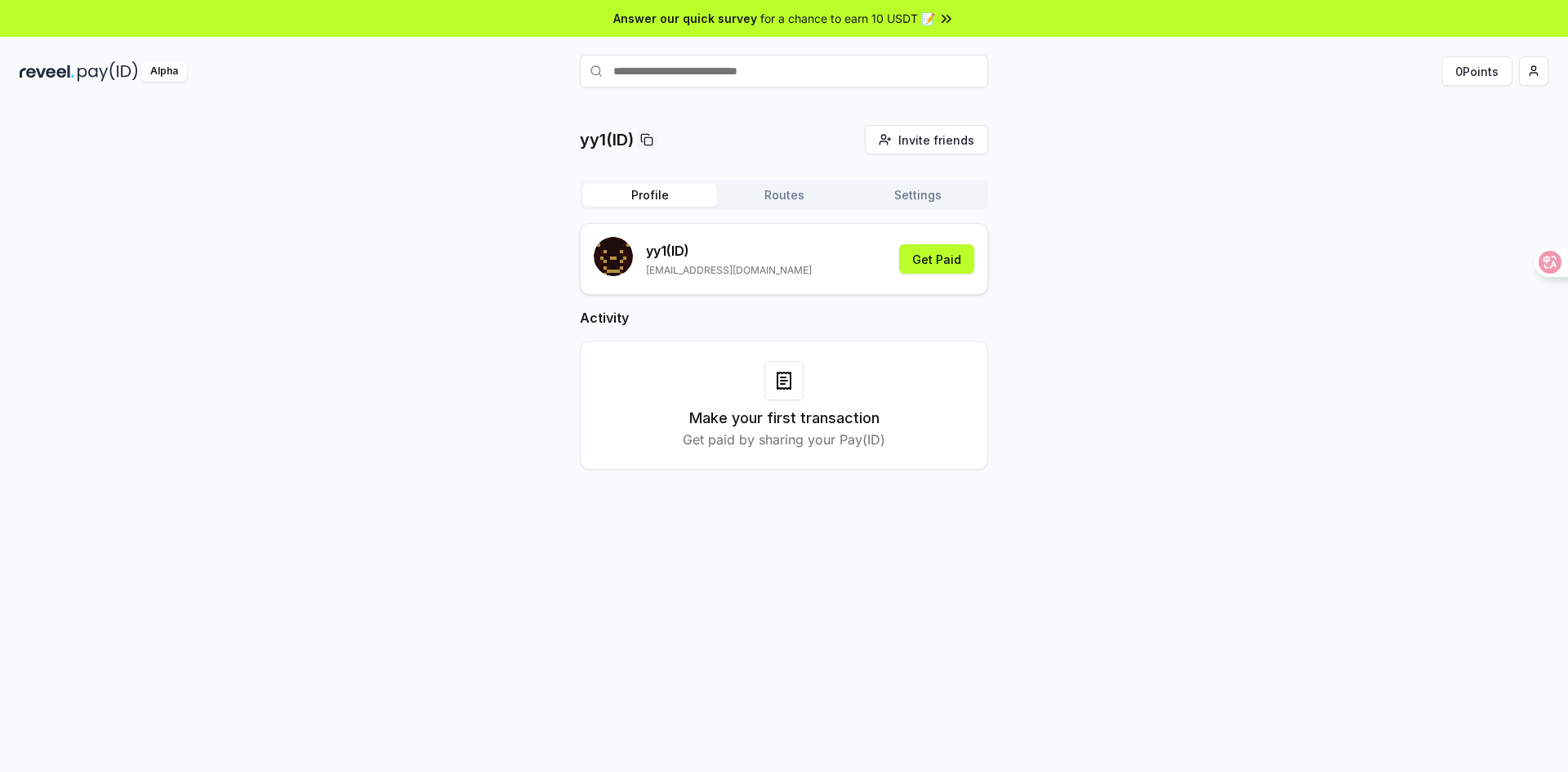
click at [666, 201] on button "Profile" at bounding box center [649, 195] width 134 height 23
